Goal: Complete application form

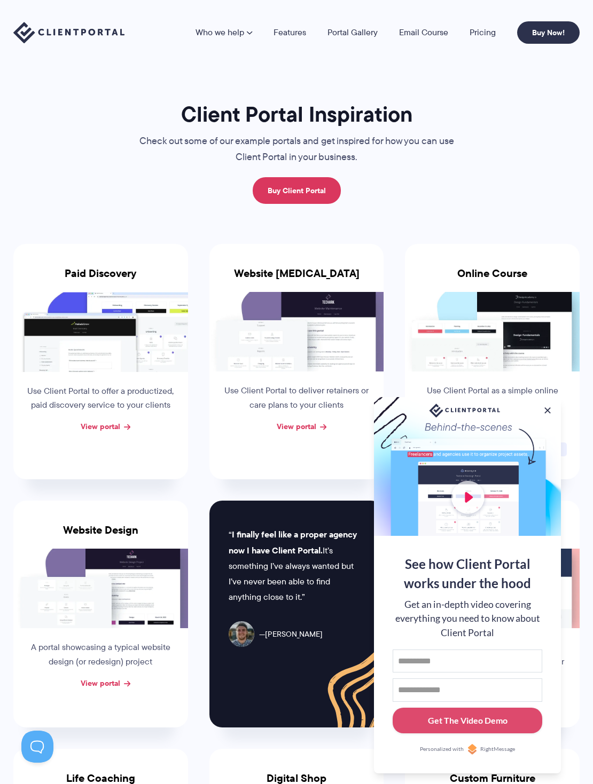
click at [492, 426] on div at bounding box center [467, 466] width 187 height 139
type input "********"
